Goal: Navigation & Orientation: Find specific page/section

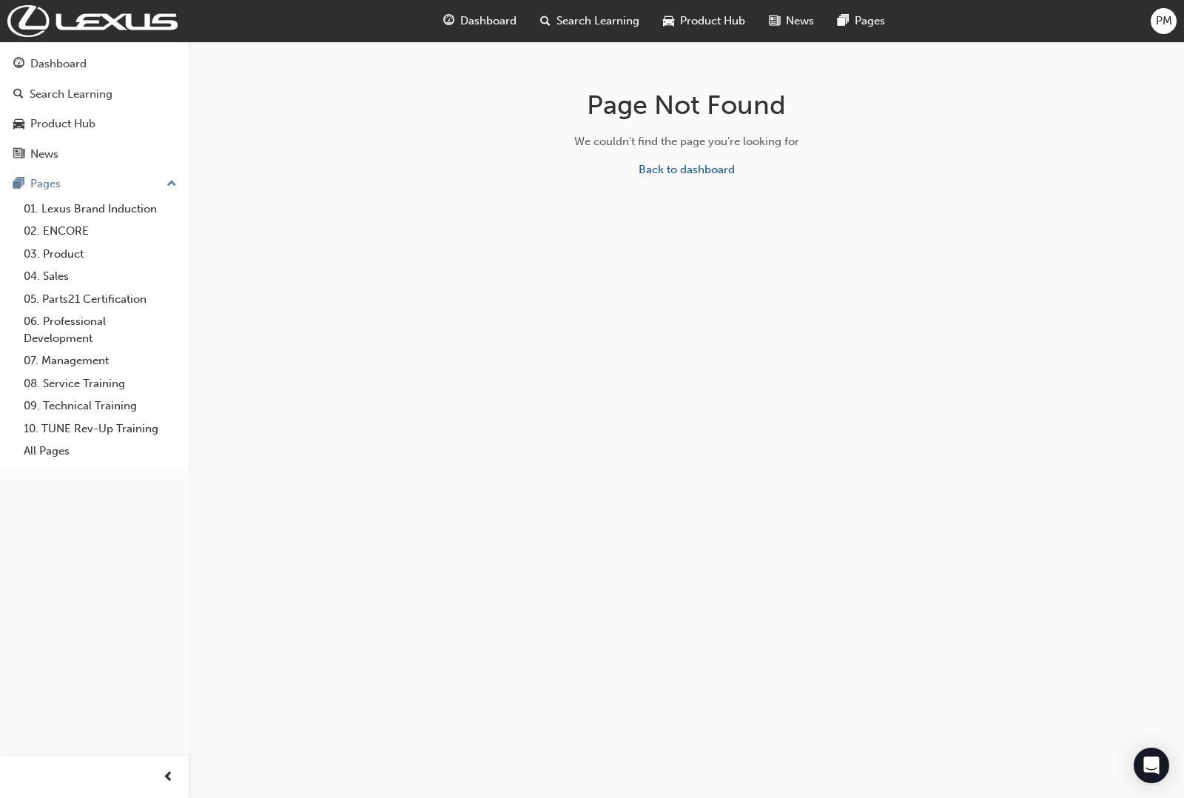
click at [1155, 22] on div "PM" at bounding box center [1164, 21] width 26 height 26
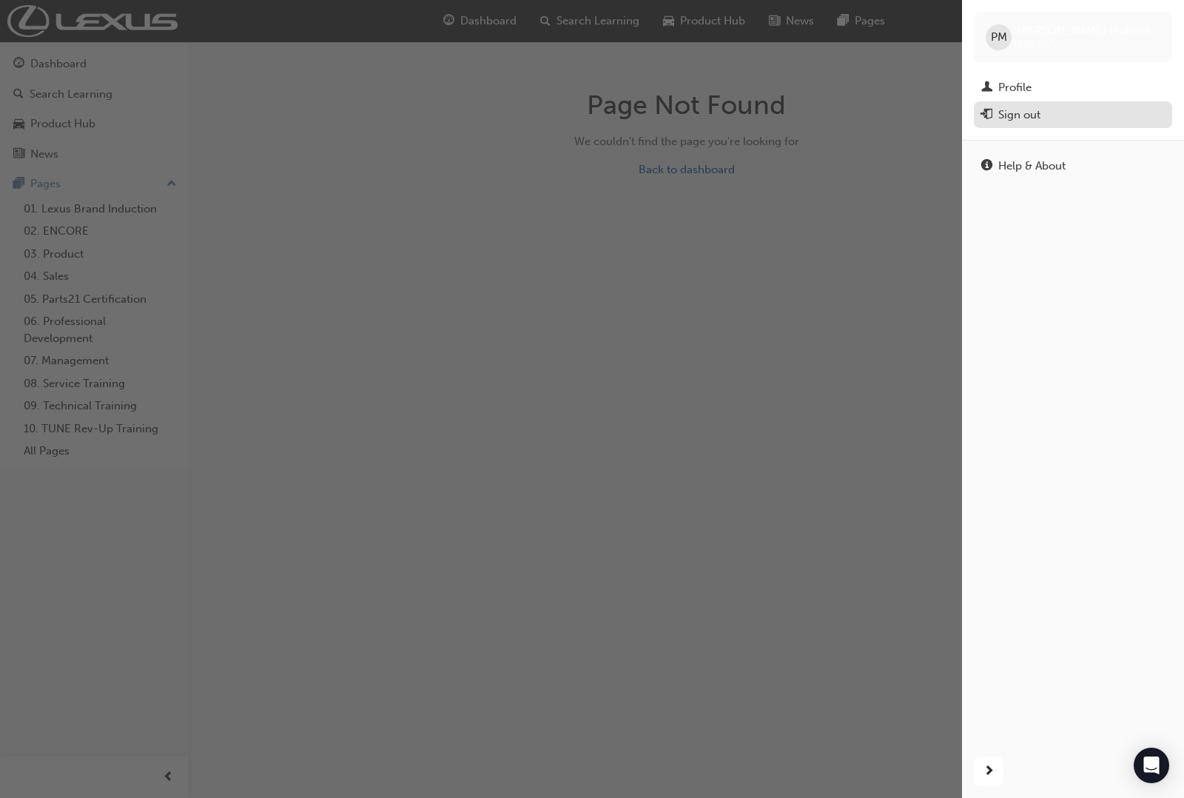
click at [1063, 115] on div "Sign out" at bounding box center [1074, 115] width 184 height 19
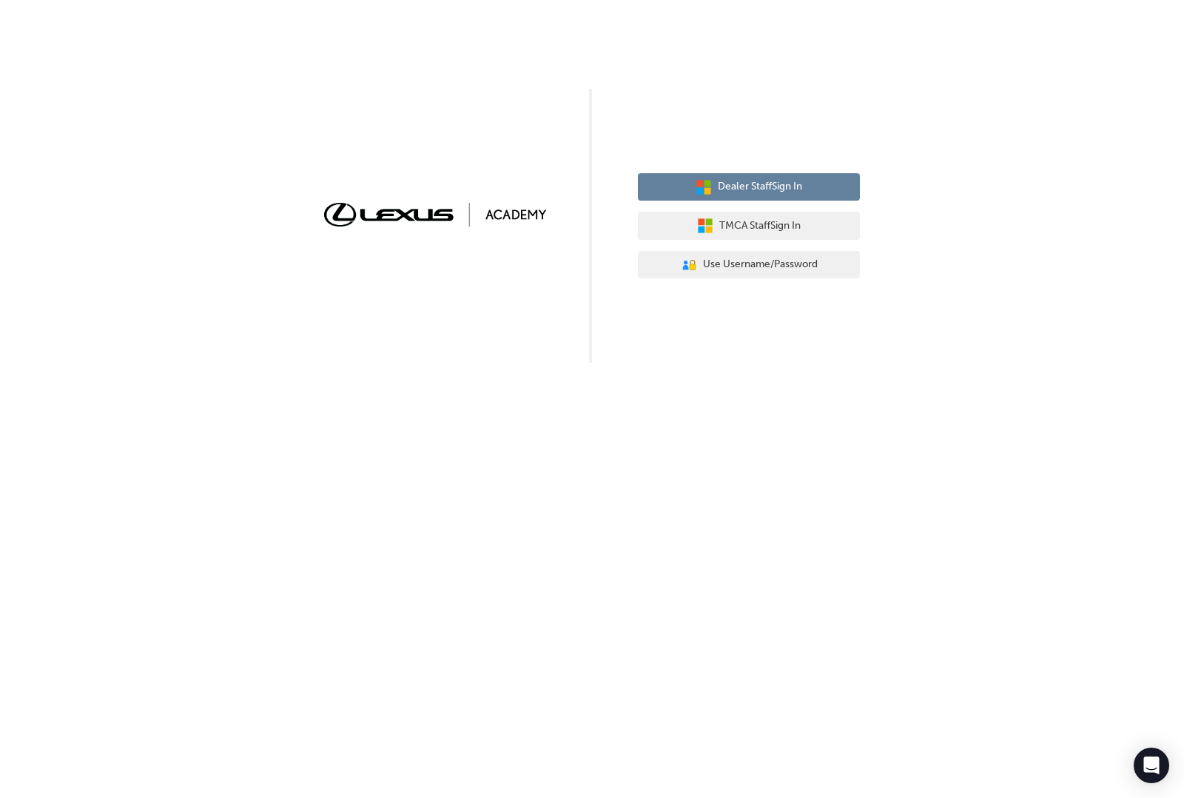
click at [768, 176] on button "Dealer Staff Sign In" at bounding box center [749, 187] width 222 height 28
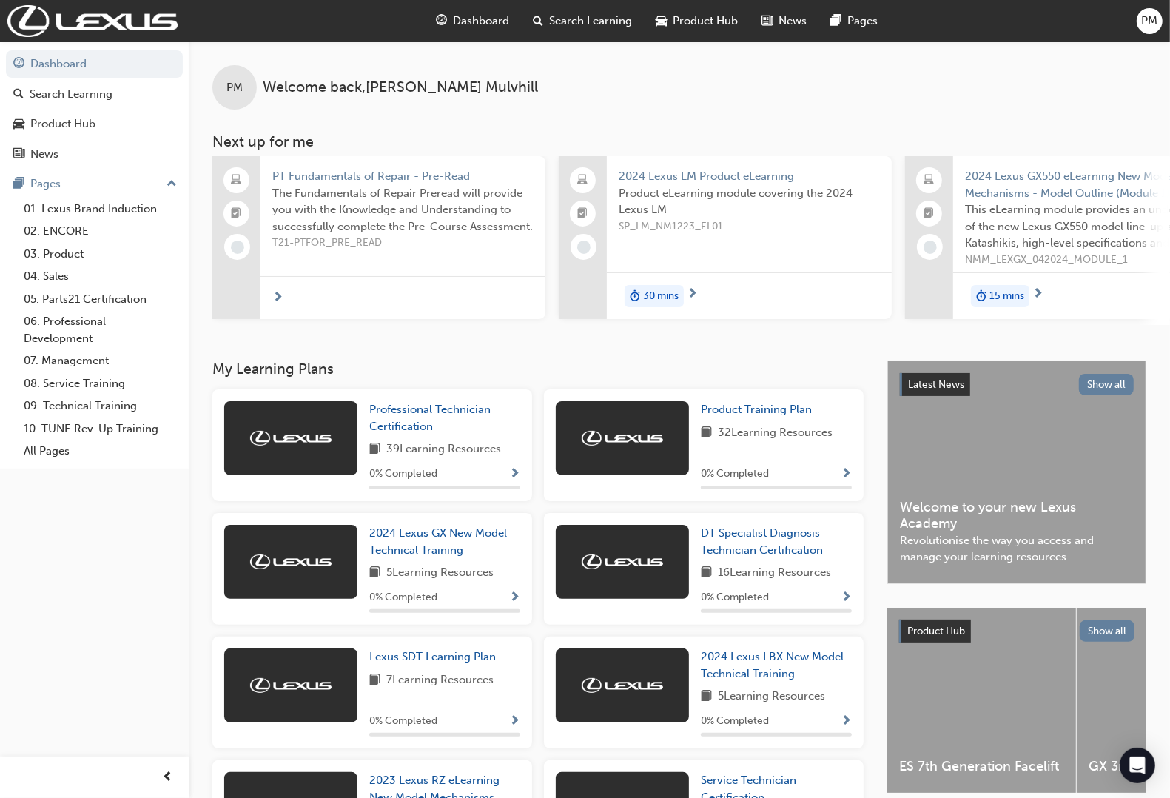
click at [1142, 22] on span "PM" at bounding box center [1150, 21] width 16 height 17
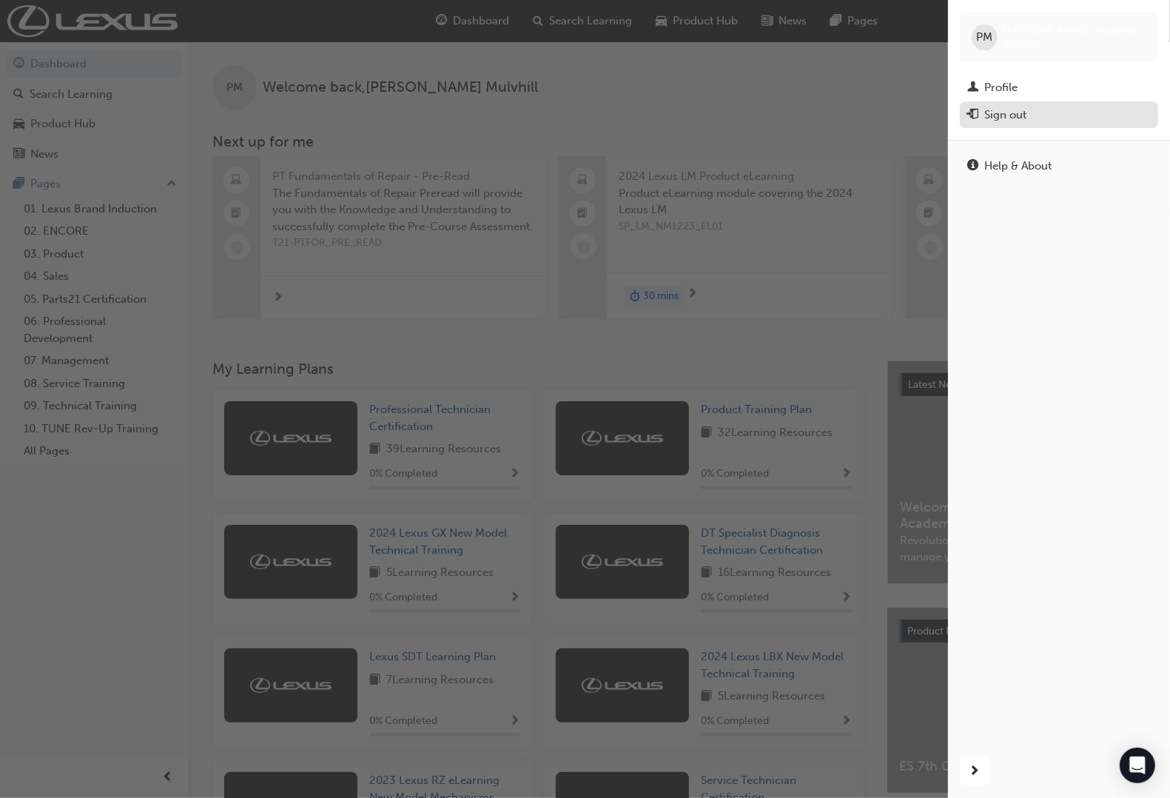
click at [1008, 122] on div "Sign out" at bounding box center [1006, 115] width 42 height 17
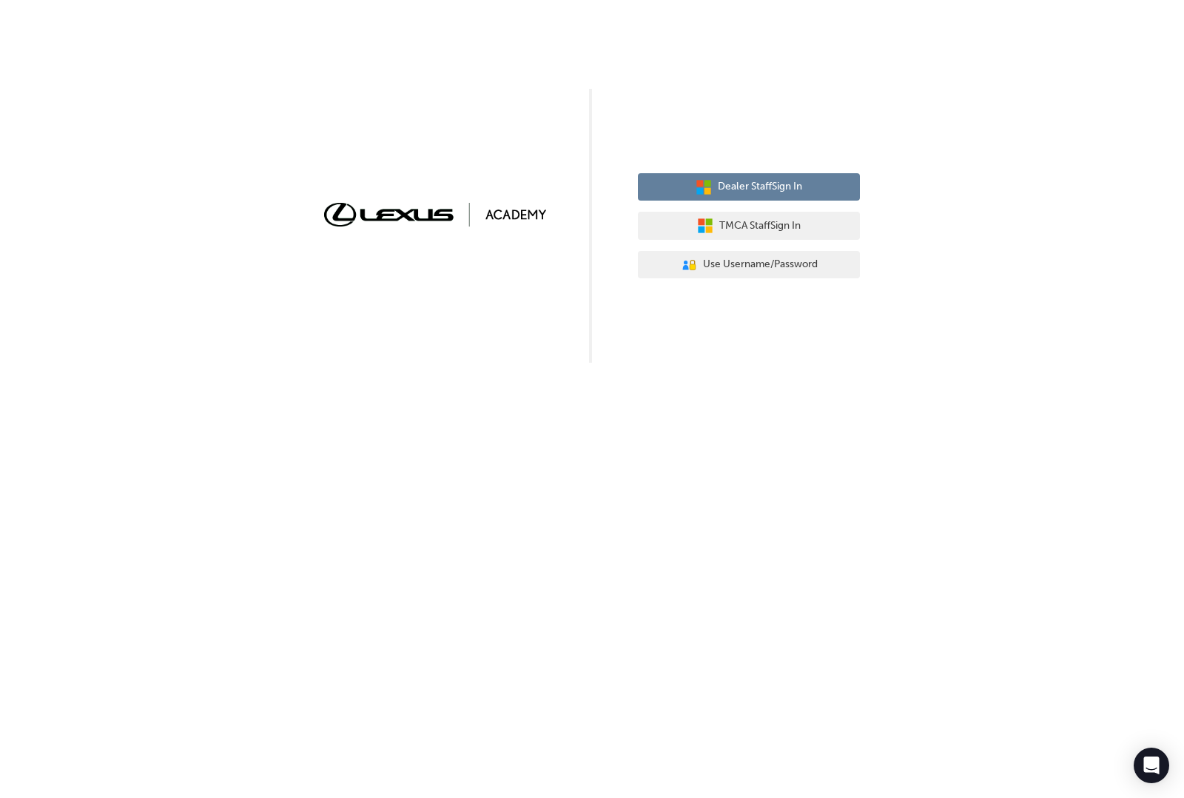
click at [686, 184] on button "Dealer Staff Sign In" at bounding box center [749, 187] width 222 height 28
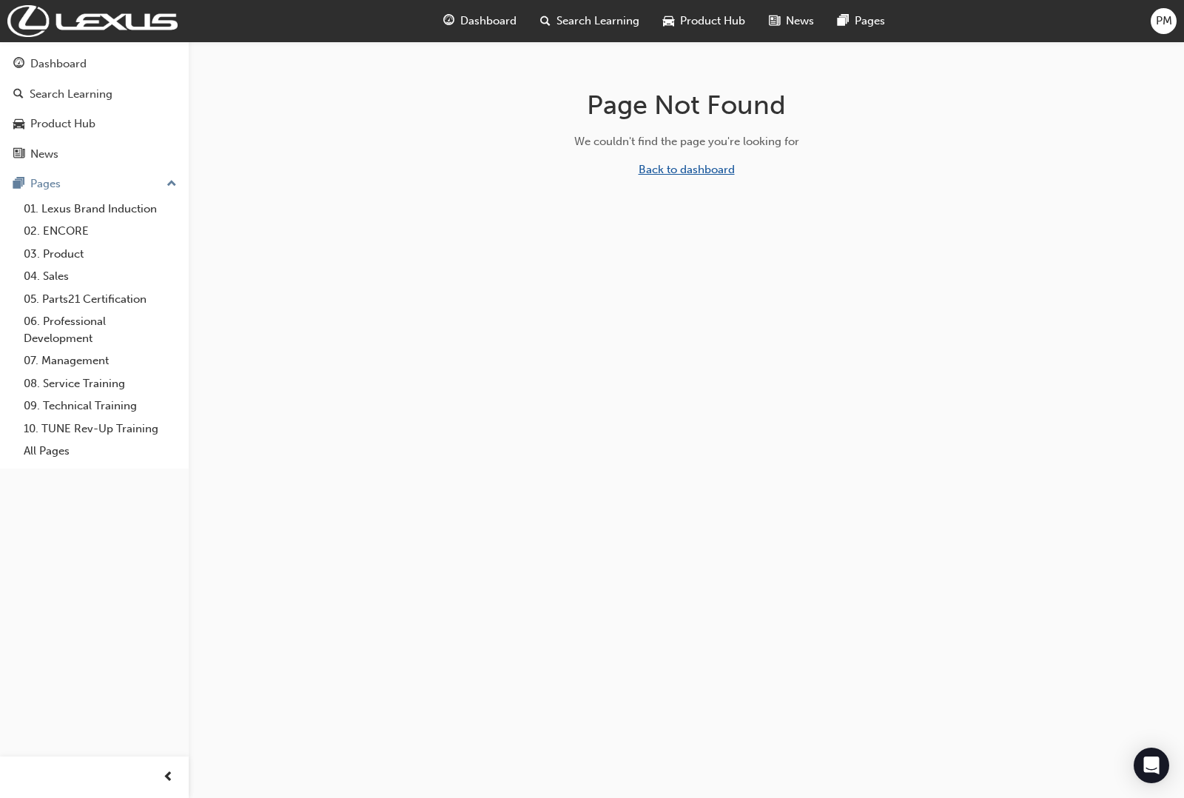
click at [688, 172] on link "Back to dashboard" at bounding box center [687, 169] width 96 height 13
click at [1167, 28] on span "PM" at bounding box center [1164, 21] width 16 height 17
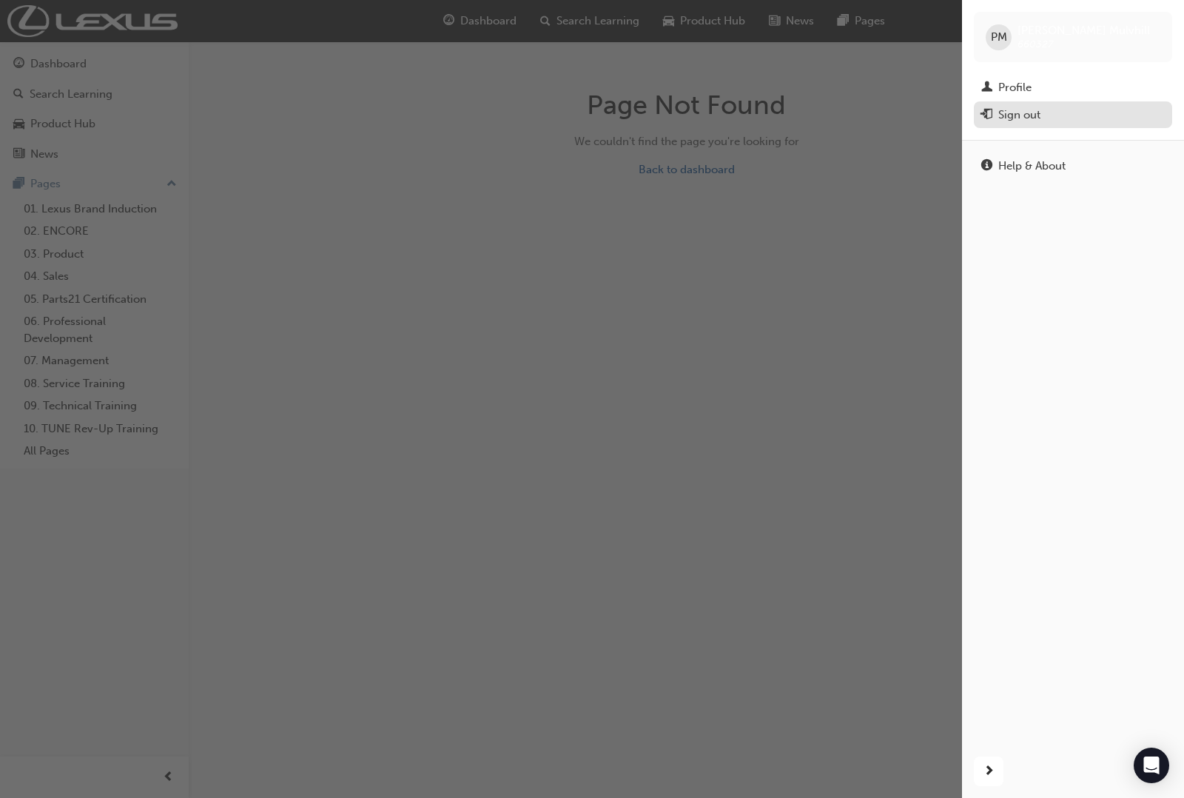
click at [1059, 112] on div "Sign out" at bounding box center [1074, 115] width 184 height 19
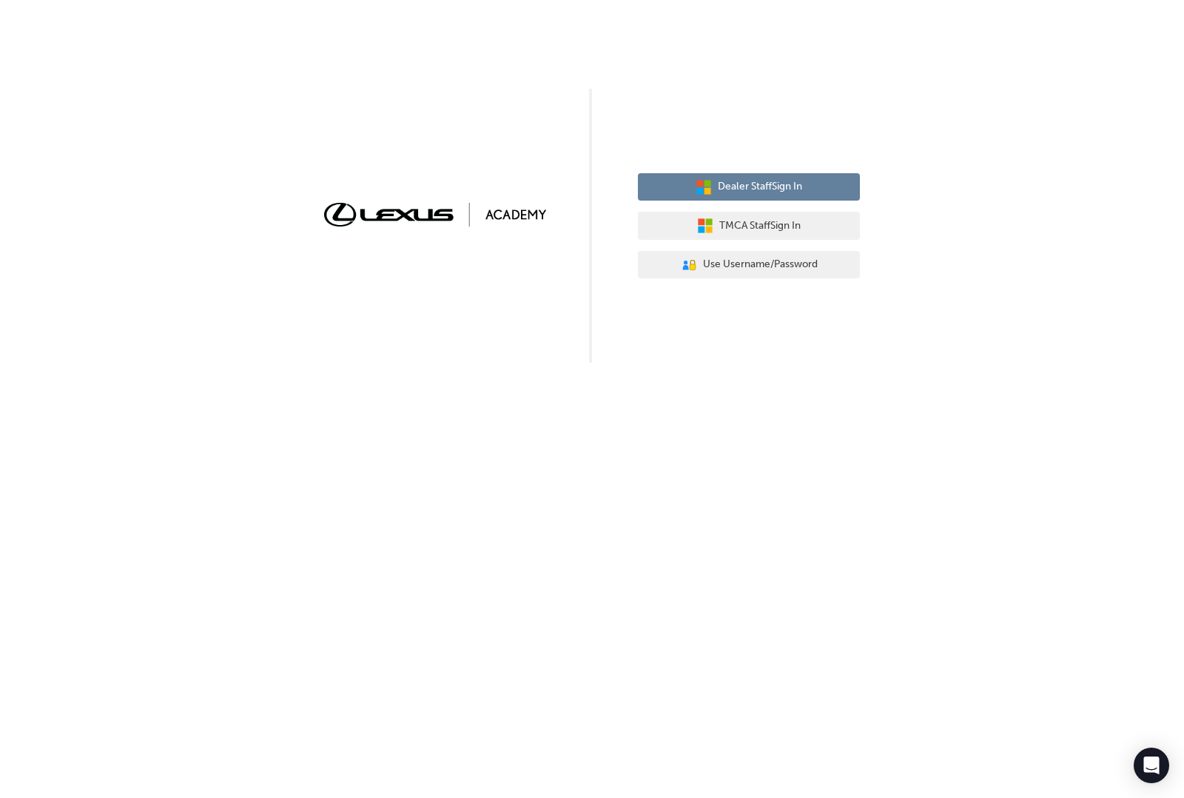
click at [776, 180] on span "Dealer Staff Sign In" at bounding box center [760, 186] width 84 height 17
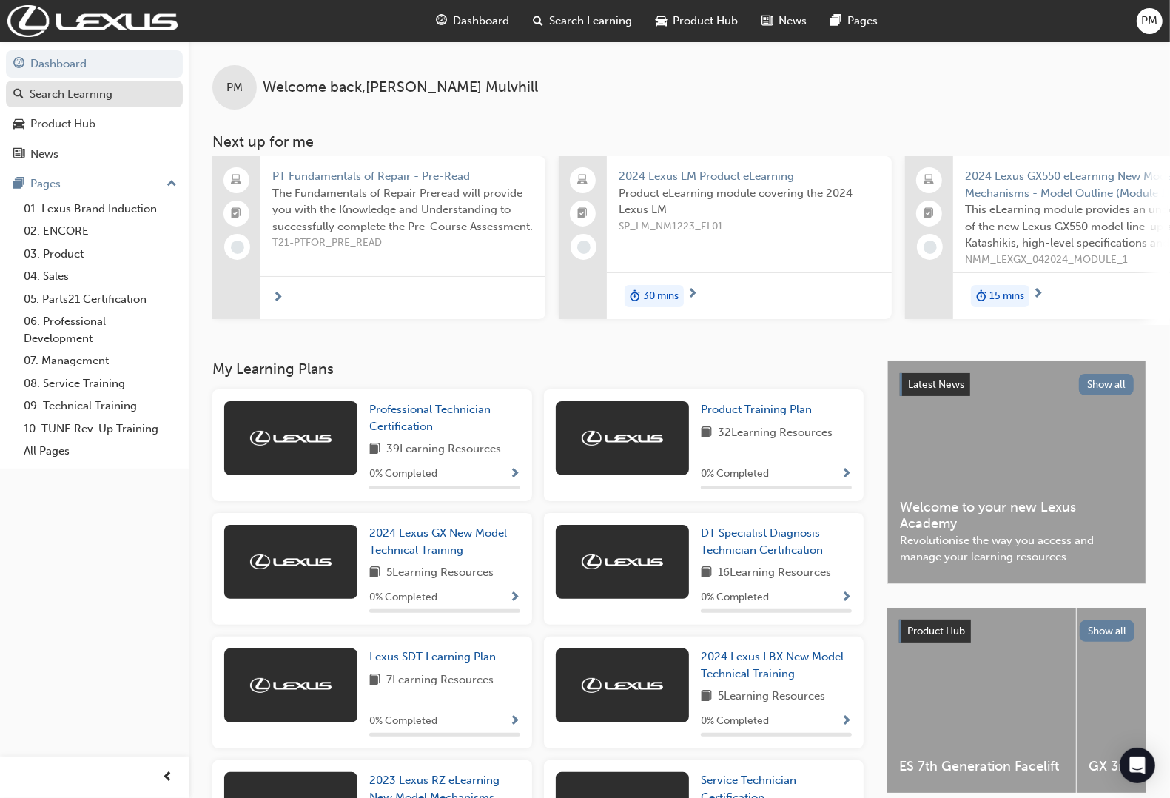
click at [135, 83] on link "Search Learning" at bounding box center [94, 94] width 177 height 27
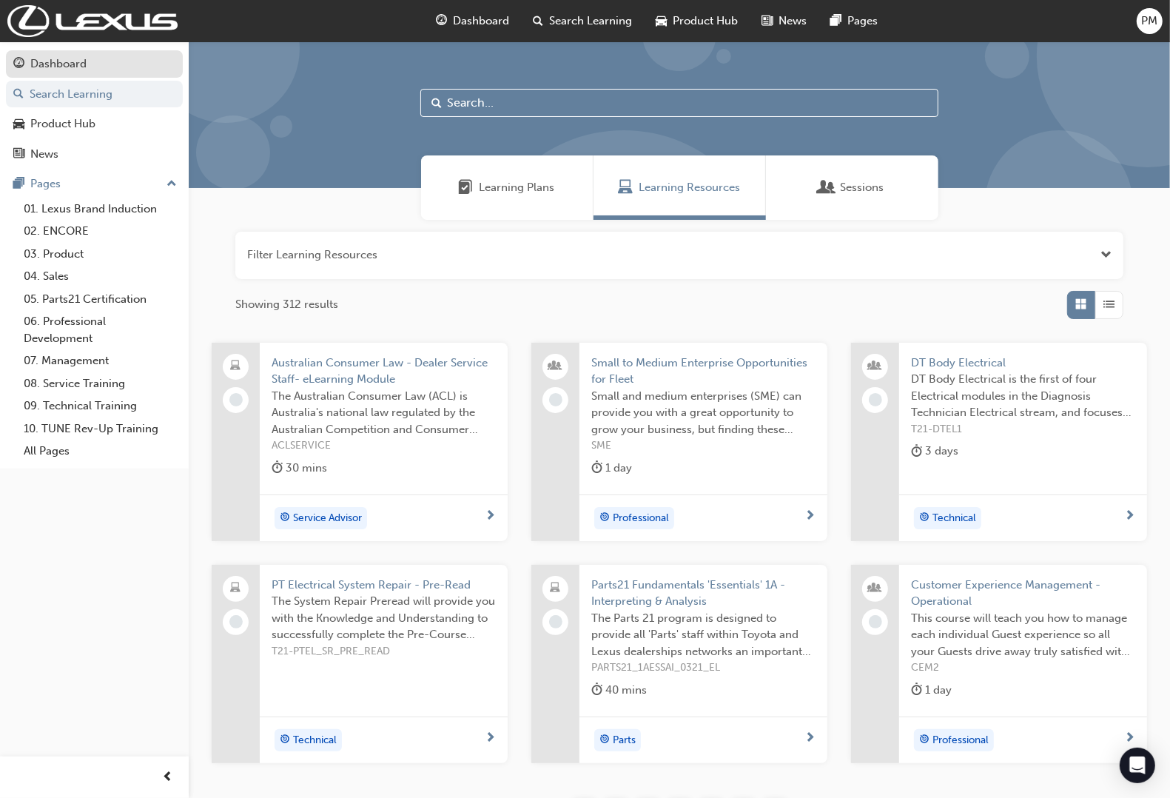
click at [143, 64] on div "Dashboard" at bounding box center [94, 64] width 162 height 19
